Goal: Transaction & Acquisition: Purchase product/service

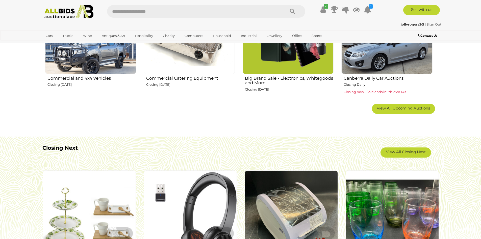
scroll to position [379, 0]
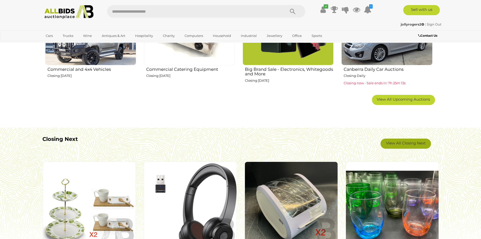
click at [403, 142] on link "View All Closing Next" at bounding box center [406, 143] width 51 height 10
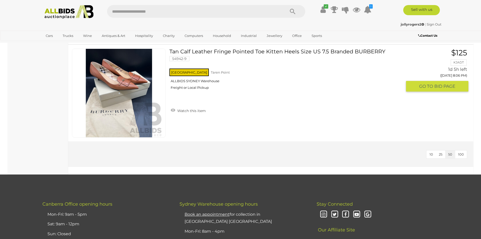
scroll to position [3283, 0]
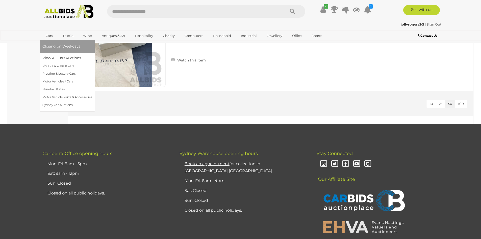
click at [51, 34] on link "Cars" at bounding box center [49, 36] width 14 height 8
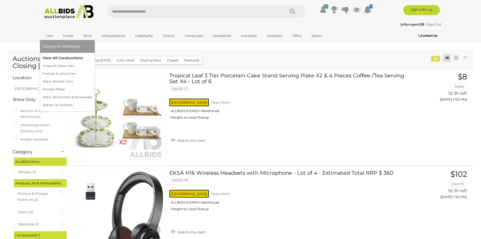
click at [58, 55] on link "View All Cars Auctions" at bounding box center [67, 58] width 50 height 8
